Goal: Contribute content: Add original content to the website for others to see

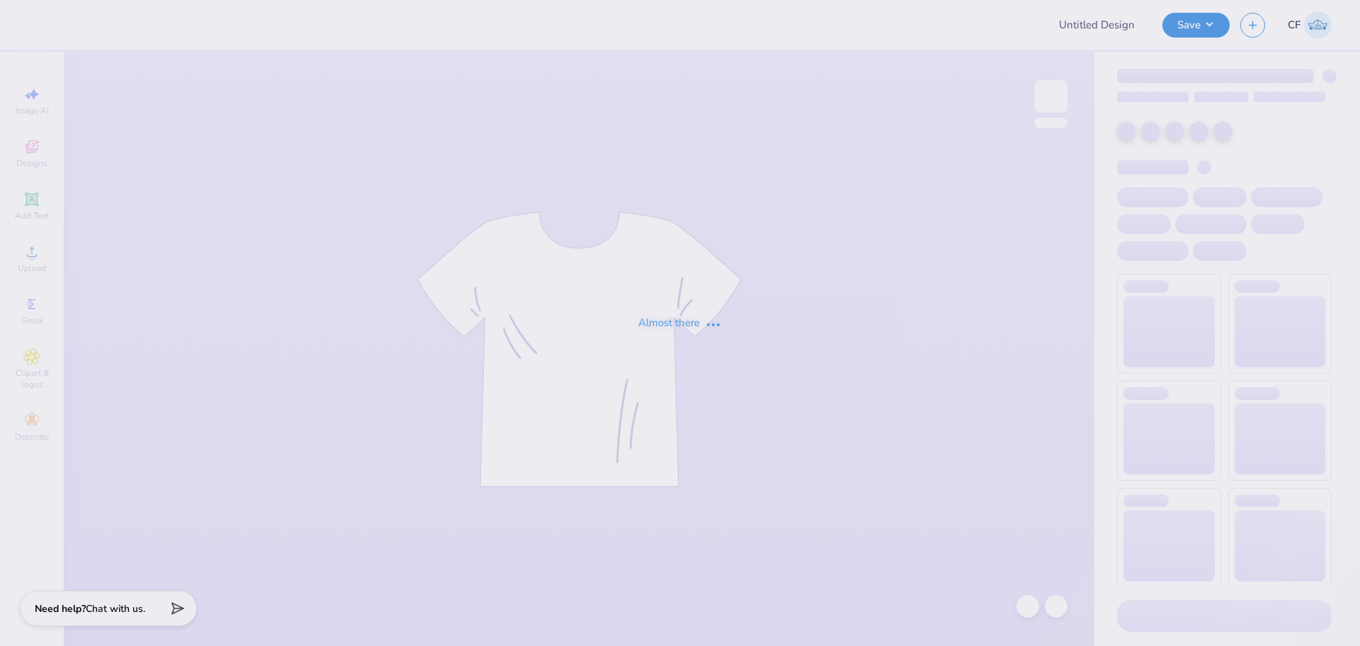
type input "Corner B2S"
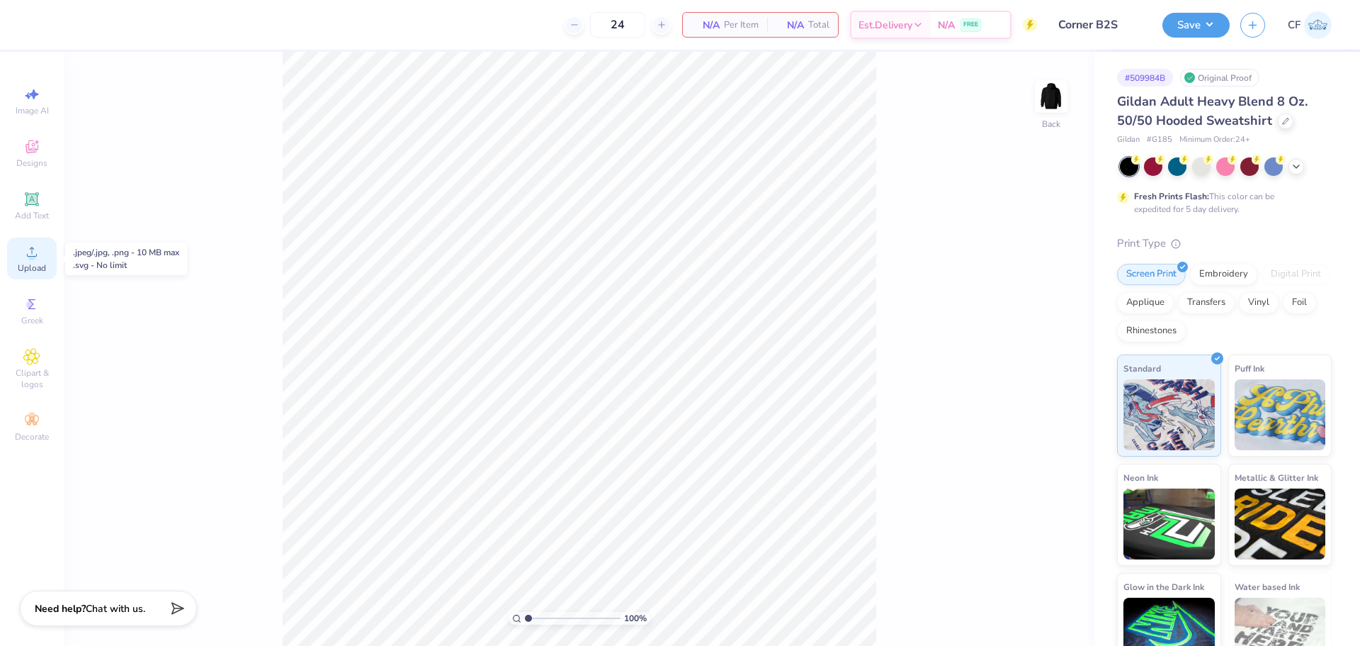
click at [21, 261] on div "Upload" at bounding box center [32, 258] width 50 height 42
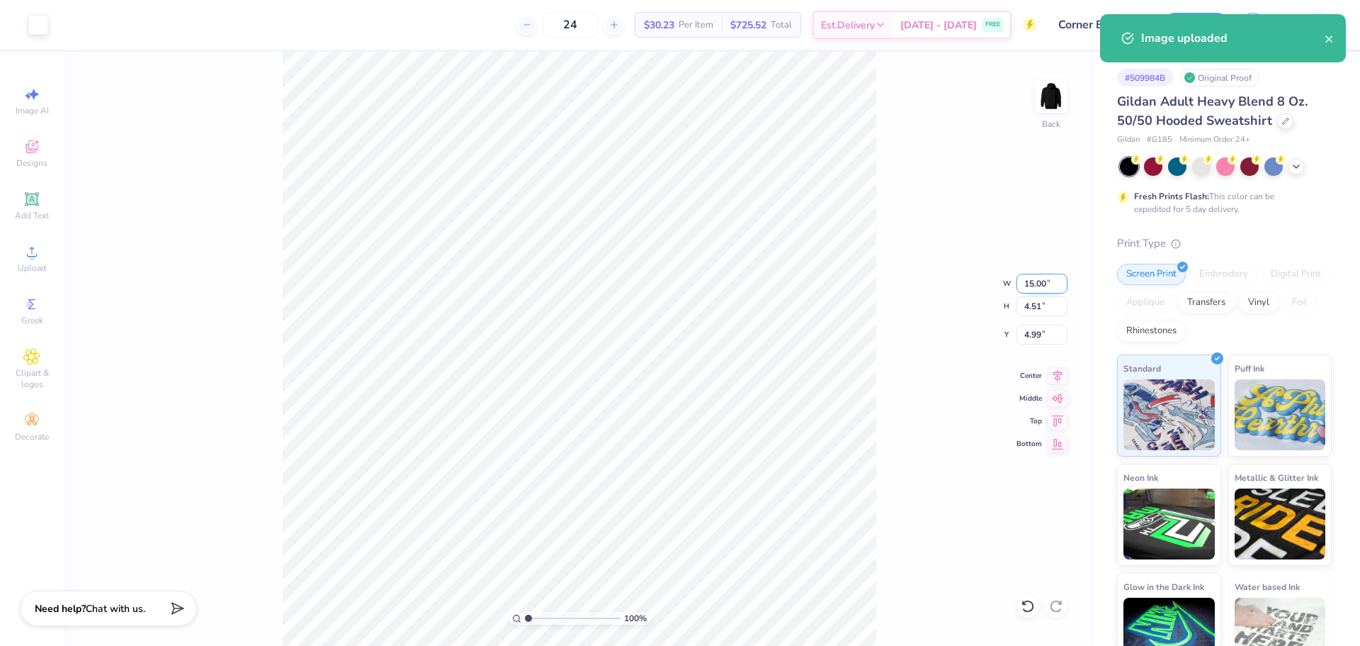
click at [1038, 276] on input "15.00" at bounding box center [1042, 284] width 51 height 20
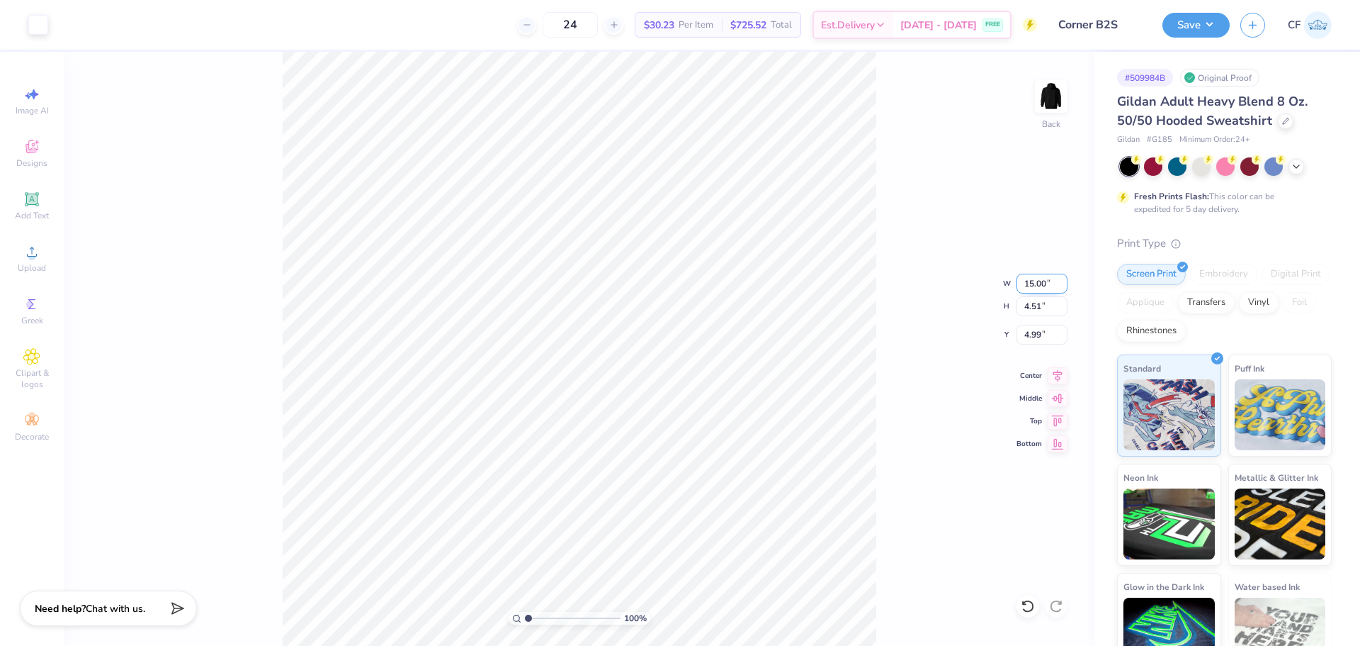
click at [1039, 282] on input "15.00" at bounding box center [1042, 284] width 51 height 20
type input "3.50"
type input "1.05"
type input "6.72"
type input "4.00"
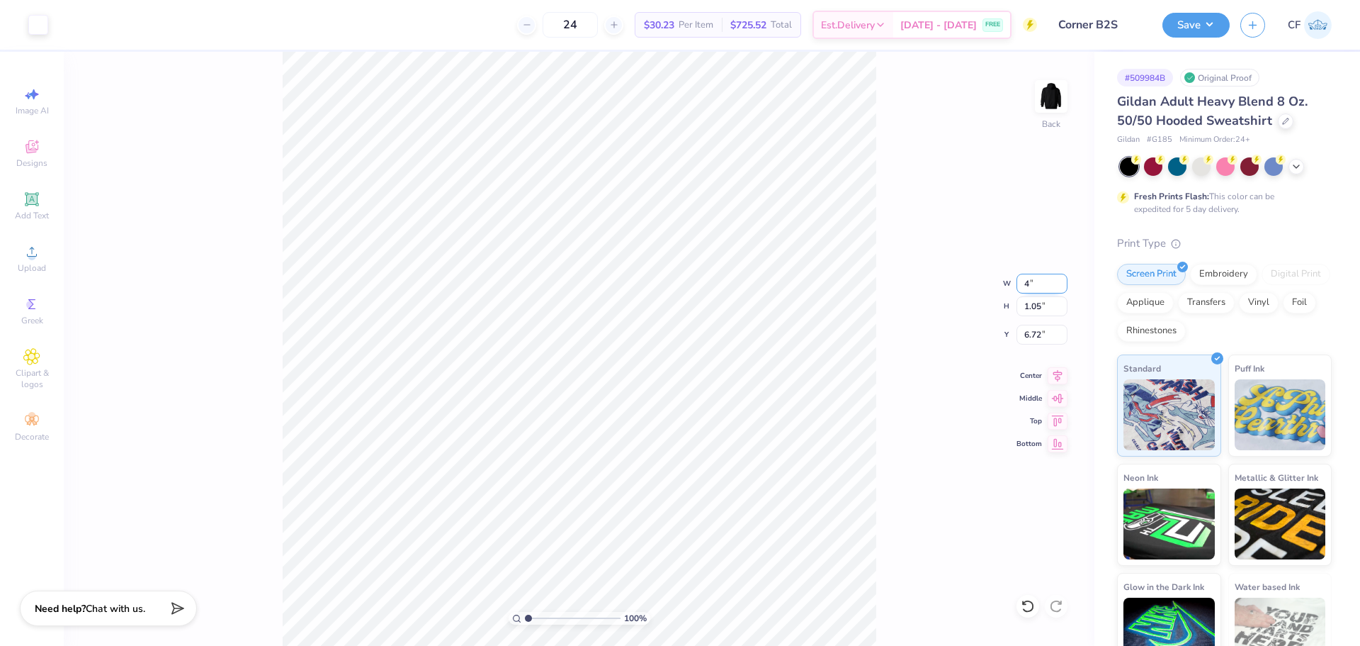
type input "1.20"
type input "6.65"
type input "3.00"
click at [1050, 106] on img at bounding box center [1051, 96] width 57 height 57
click at [17, 267] on div "Upload" at bounding box center [32, 258] width 50 height 42
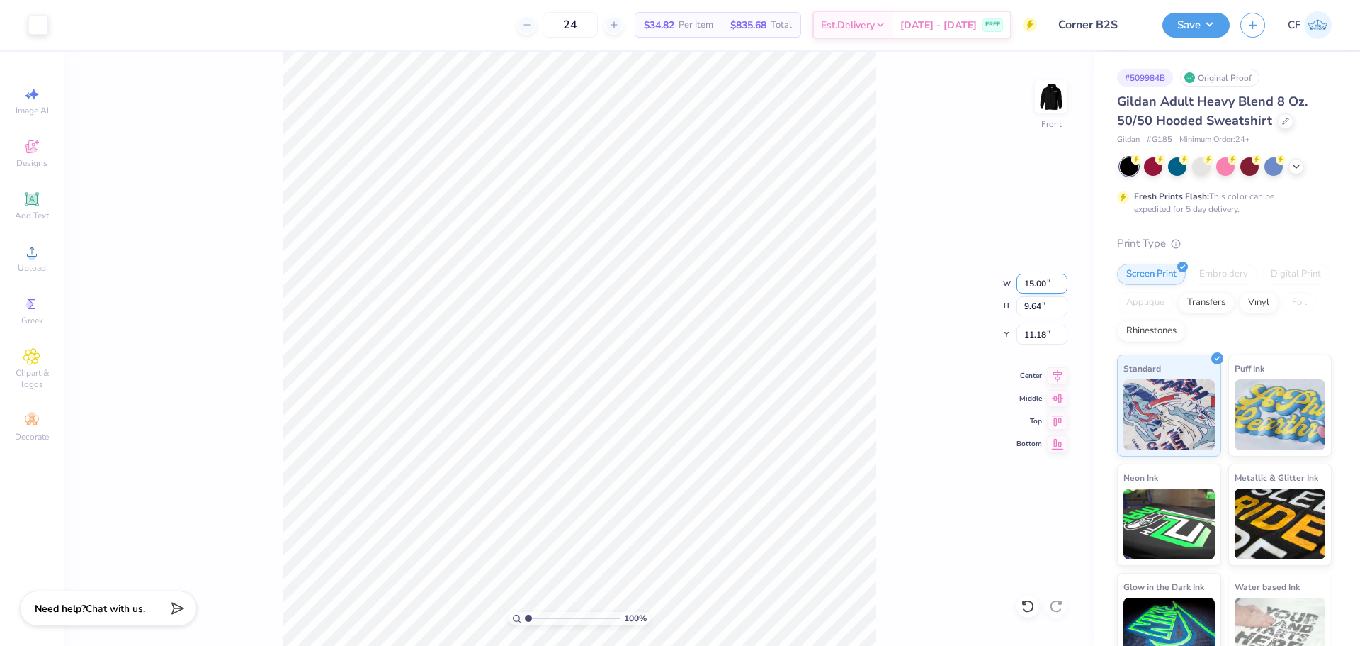
click at [1046, 278] on input "15.00" at bounding box center [1042, 284] width 51 height 20
type input "12.50"
type input "8.03"
type input "11.98"
type input "6.00"
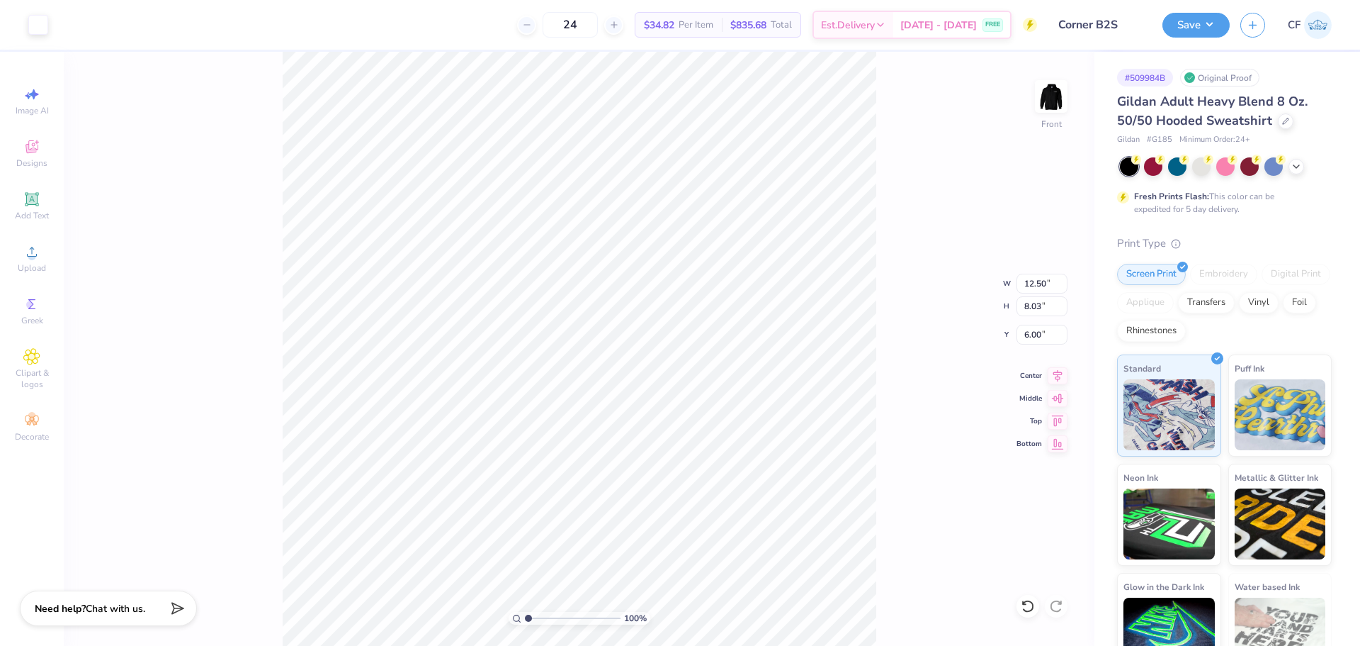
click at [1059, 374] on icon at bounding box center [1058, 375] width 9 height 12
click at [1186, 27] on button "Save" at bounding box center [1196, 23] width 67 height 25
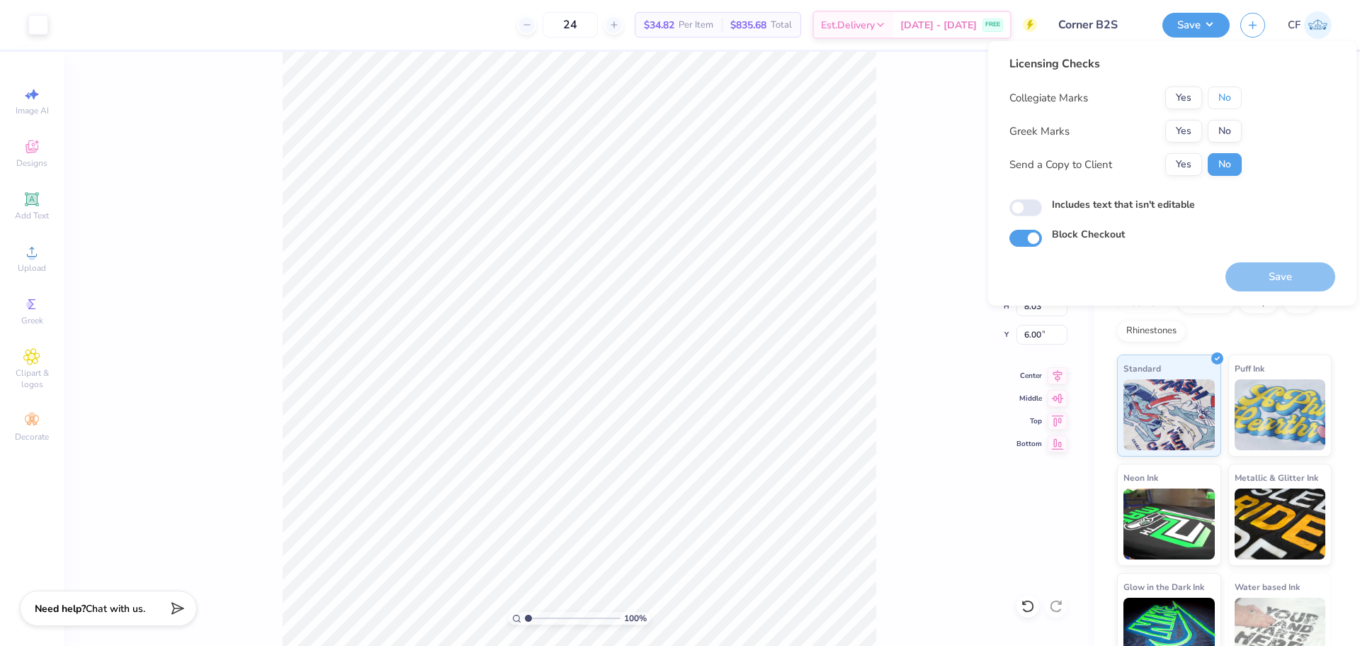
drag, startPoint x: 1232, startPoint y: 96, endPoint x: 1235, endPoint y: 119, distance: 23.6
click at [1232, 96] on button "No" at bounding box center [1225, 97] width 34 height 23
click at [1235, 123] on button "No" at bounding box center [1225, 131] width 34 height 23
click at [1188, 162] on button "Yes" at bounding box center [1184, 164] width 37 height 23
click at [1030, 211] on input "Includes text that isn't editable" at bounding box center [1026, 207] width 33 height 17
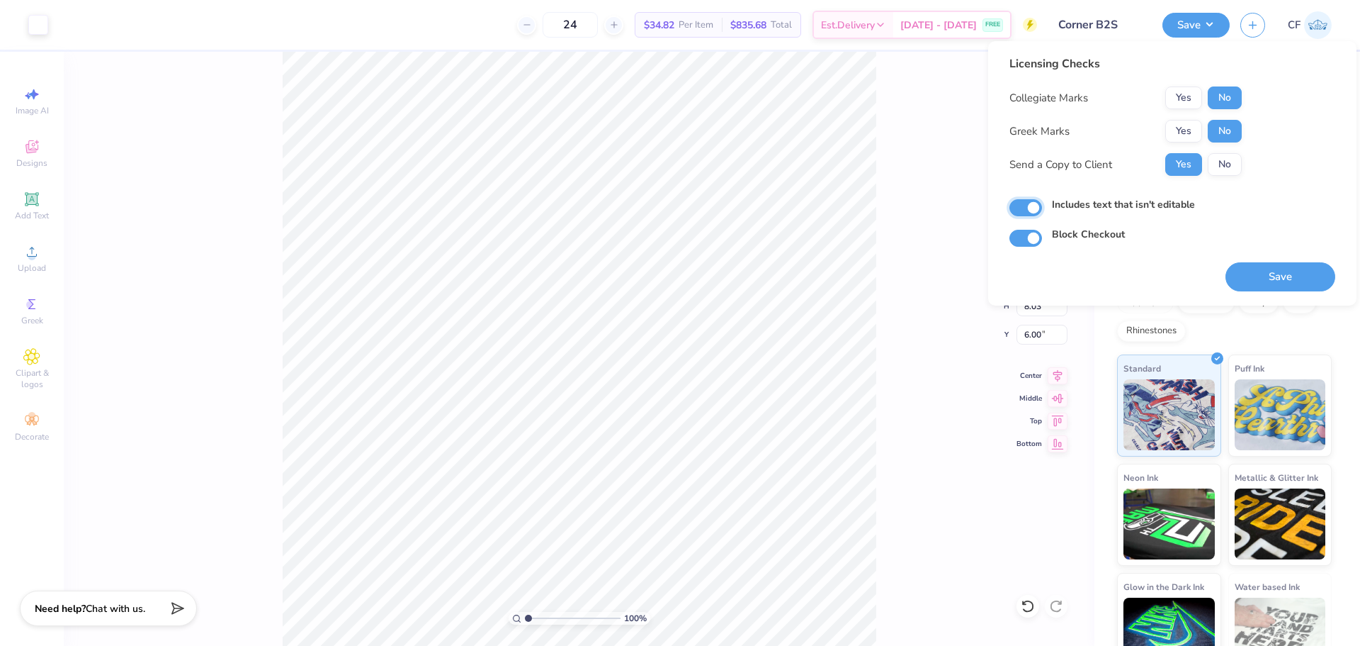
checkbox input "true"
click at [936, 347] on div "100 % Front W 12.50 12.50 " H 8.03 8.03 " Y 6.00 6.00 " Center Middle Top Bottom" at bounding box center [579, 349] width 1031 height 594
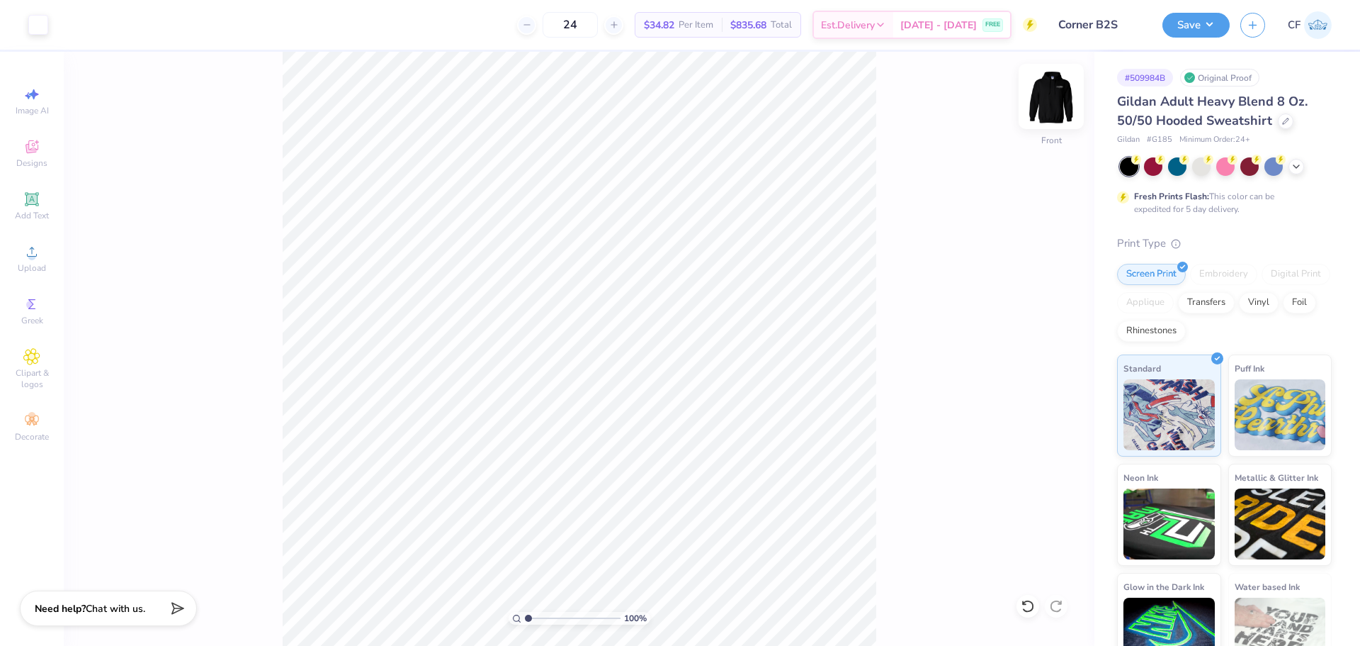
click at [1047, 102] on img at bounding box center [1051, 96] width 57 height 57
drag, startPoint x: 529, startPoint y: 616, endPoint x: 542, endPoint y: 618, distance: 12.9
click at [542, 618] on input "range" at bounding box center [573, 618] width 96 height 13
drag, startPoint x: 541, startPoint y: 619, endPoint x: 558, endPoint y: 612, distance: 18.4
type input "4.09"
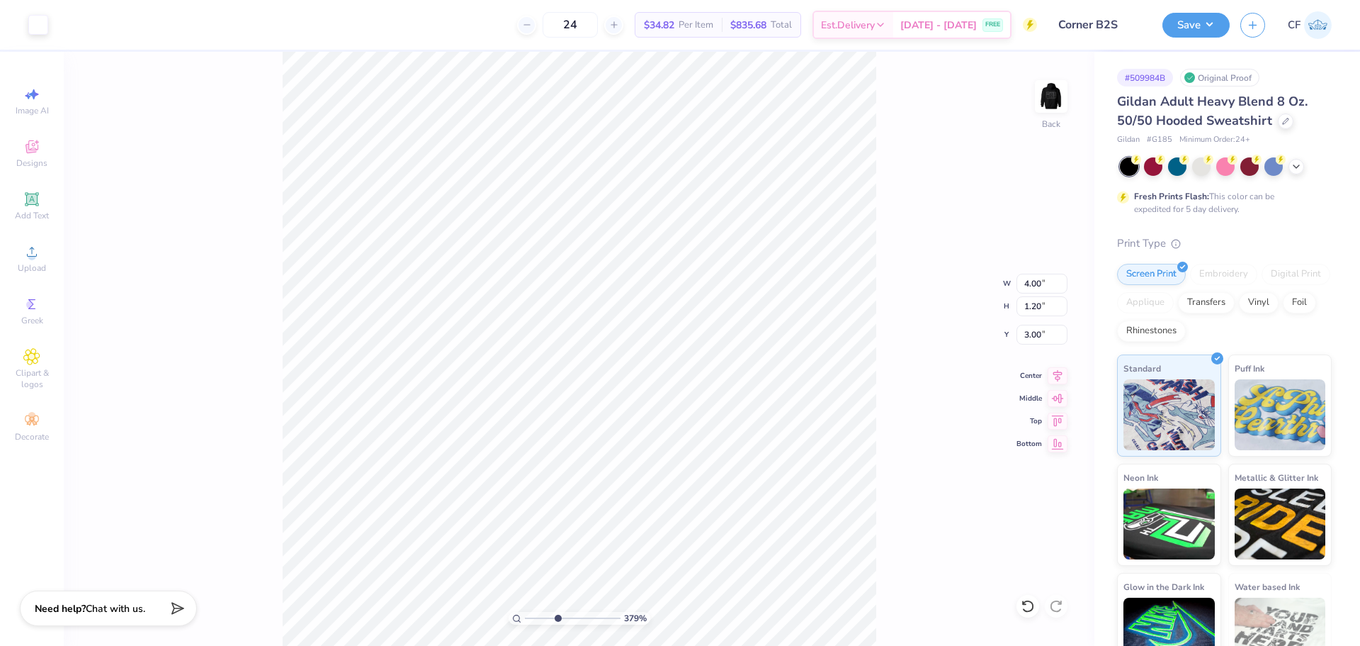
click at [558, 615] on input "range" at bounding box center [573, 618] width 96 height 13
click at [47, 198] on div "Add Text" at bounding box center [32, 206] width 50 height 42
type input "6.48"
type input "1.88"
type input "6.31"
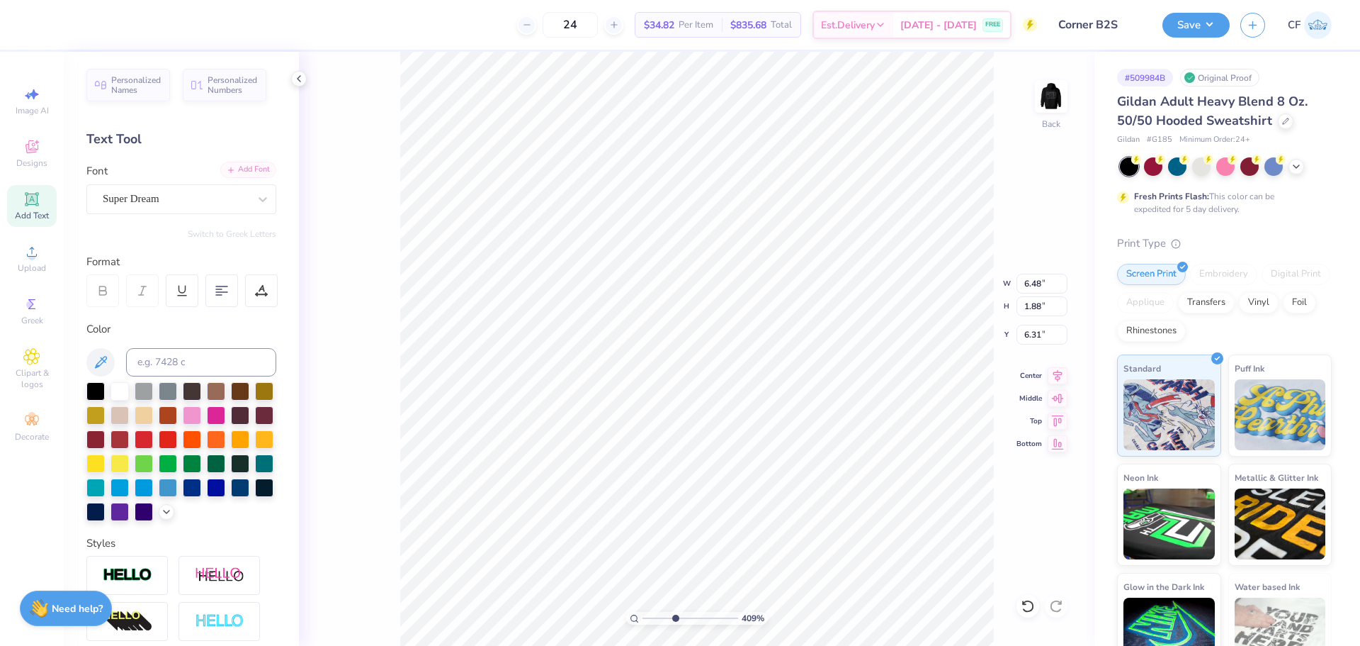
click at [241, 171] on div "Add Font" at bounding box center [248, 170] width 56 height 16
drag, startPoint x: 670, startPoint y: 616, endPoint x: 638, endPoint y: 612, distance: 32.9
type input "1"
click at [643, 614] on input "range" at bounding box center [691, 618] width 96 height 13
click at [1025, 609] on icon at bounding box center [1028, 606] width 14 height 14
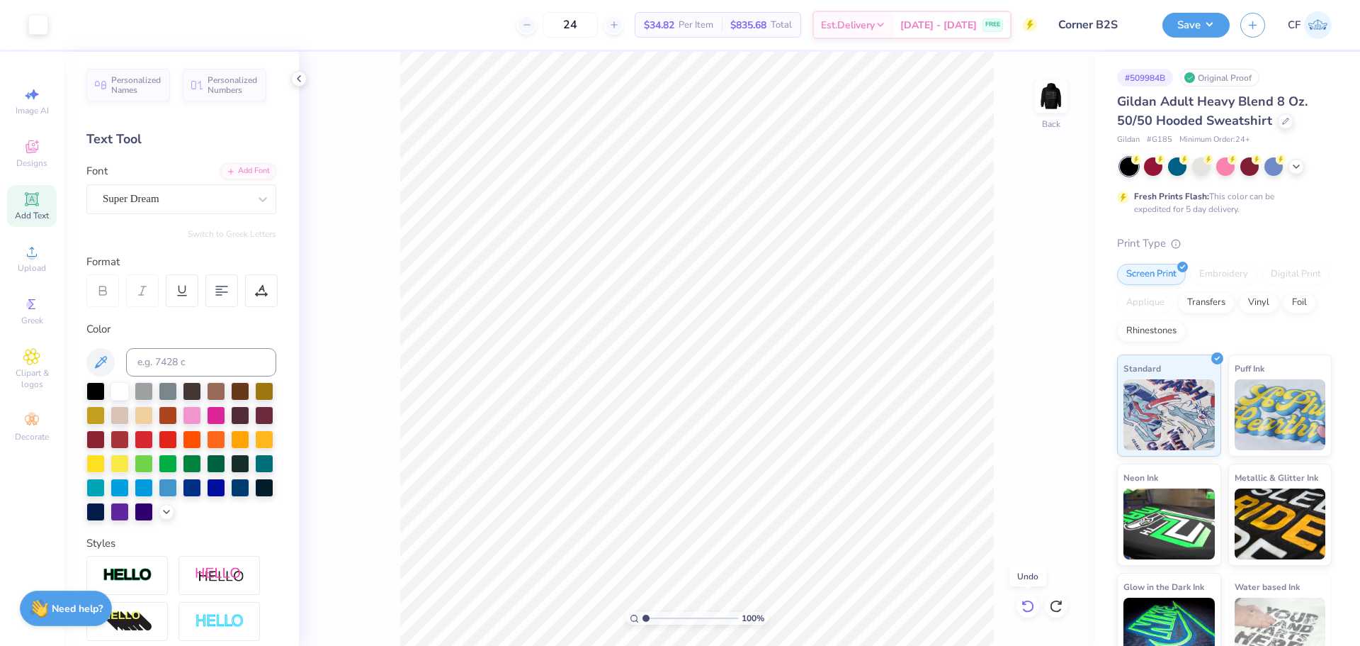
click at [1025, 609] on icon at bounding box center [1028, 606] width 14 height 14
click at [1056, 104] on img at bounding box center [1051, 96] width 57 height 57
click at [1040, 282] on input "12.50" at bounding box center [1042, 284] width 51 height 20
type input "12.00"
type input "7.71"
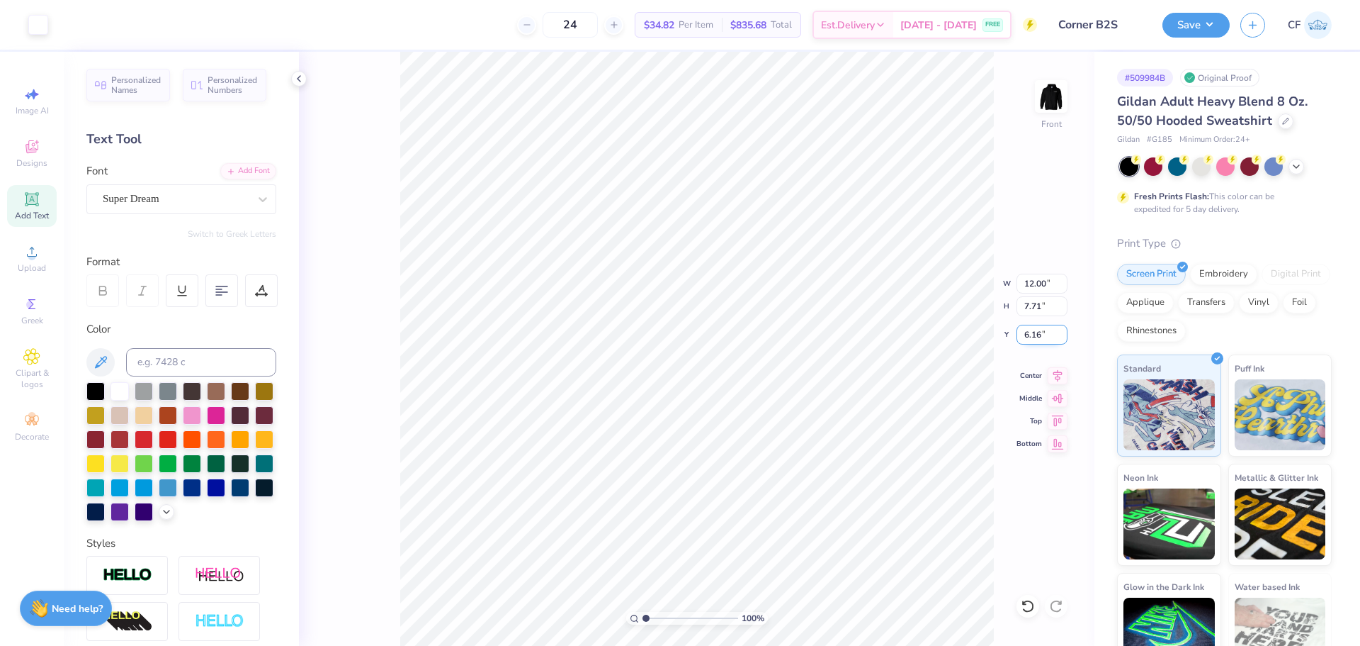
click at [1039, 339] on input "6.16" at bounding box center [1042, 335] width 51 height 20
type input "6.00"
click at [1206, 24] on button "Save" at bounding box center [1196, 23] width 67 height 25
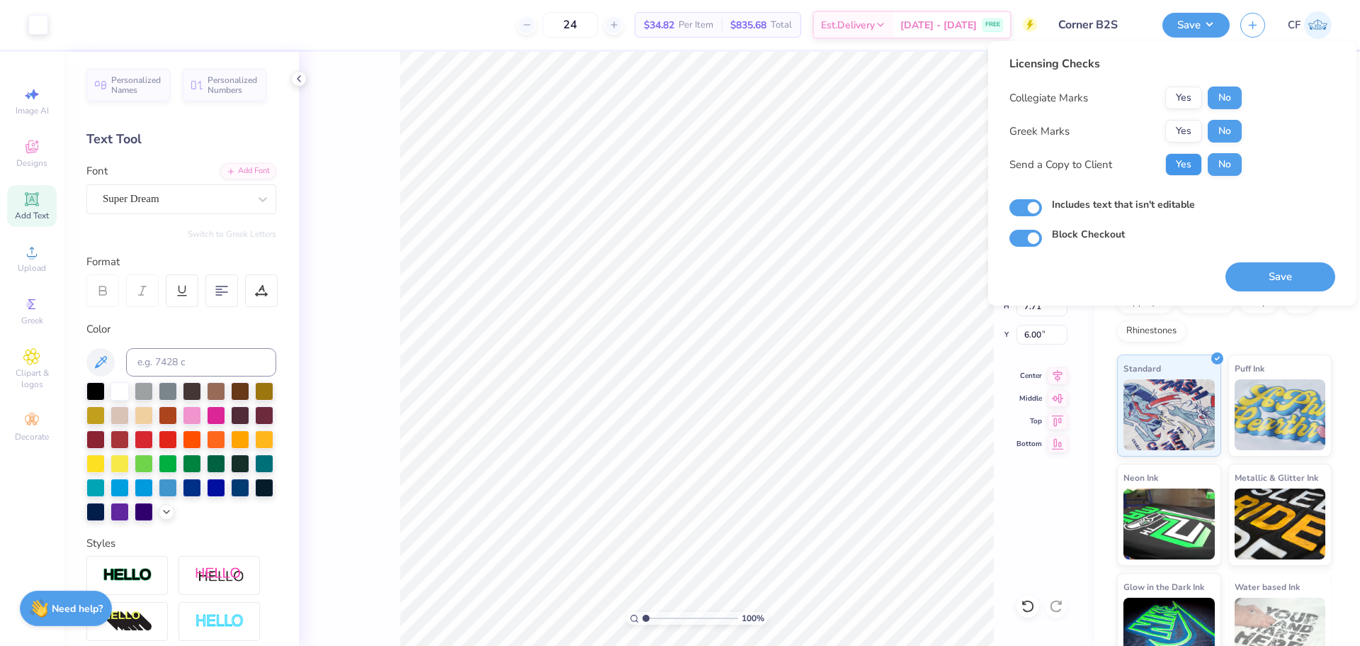
click at [1184, 165] on button "Yes" at bounding box center [1184, 164] width 37 height 23
click at [1243, 272] on button "Save" at bounding box center [1281, 276] width 110 height 29
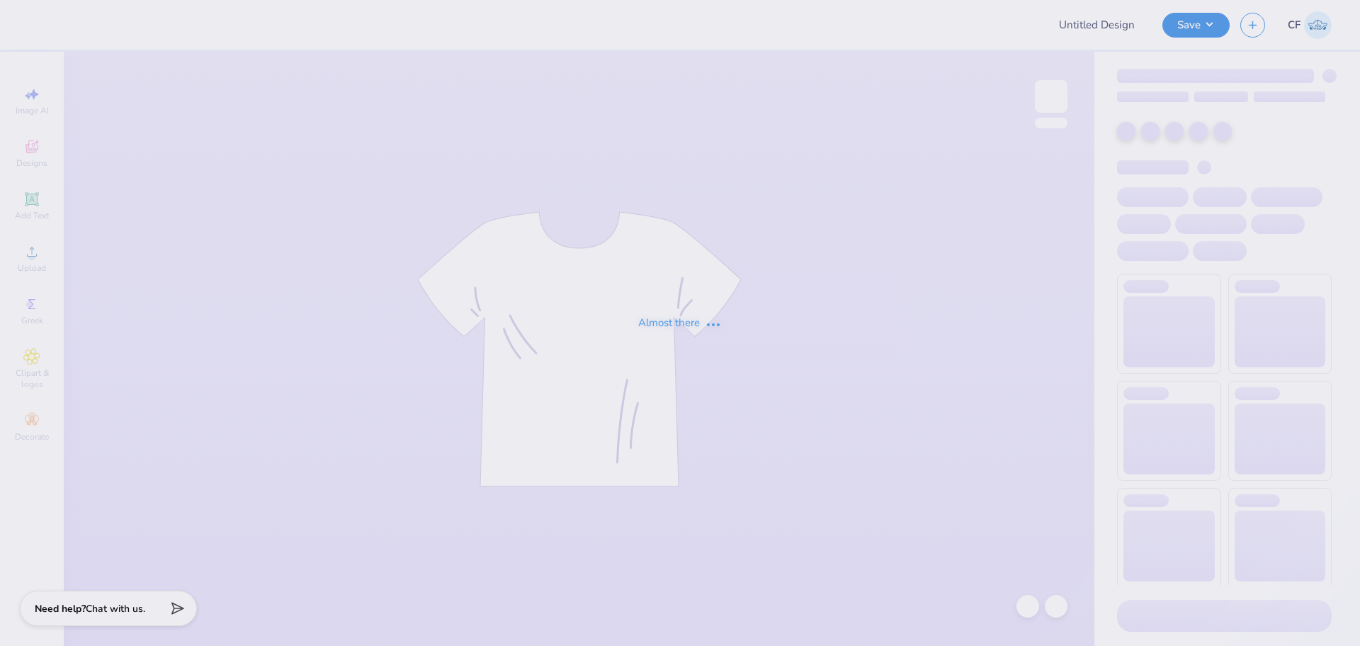
type input "Sigma Chi Fall Rush 25"
